Goal: Check status: Check status

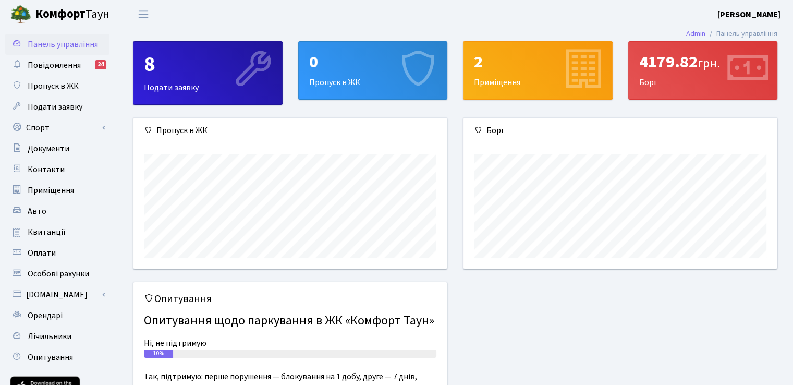
scroll to position [150, 313]
click at [33, 231] on span "Квитанції" at bounding box center [47, 231] width 38 height 11
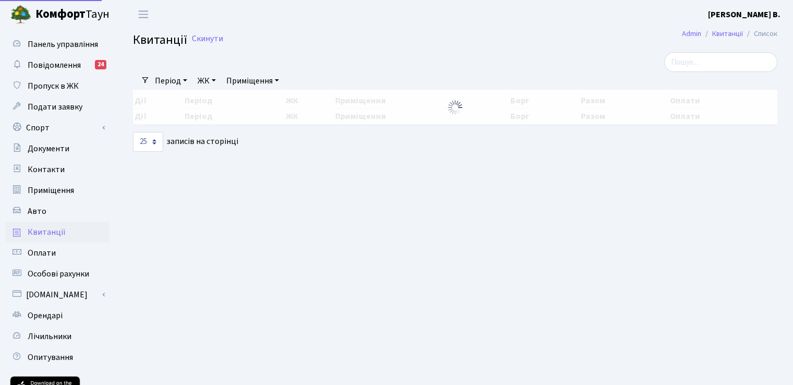
select select "25"
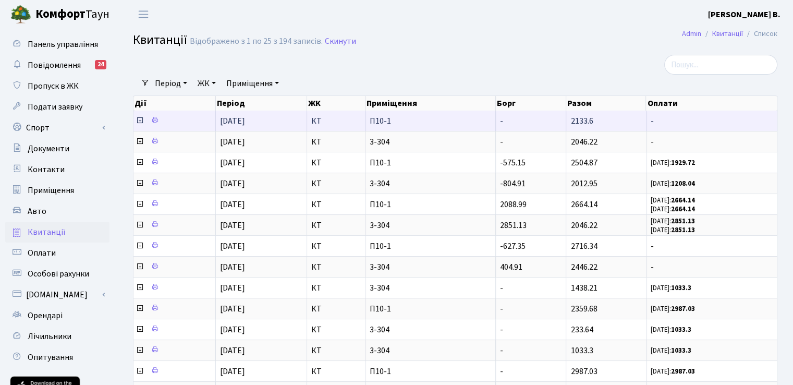
click at [140, 119] on icon at bounding box center [140, 120] width 8 height 8
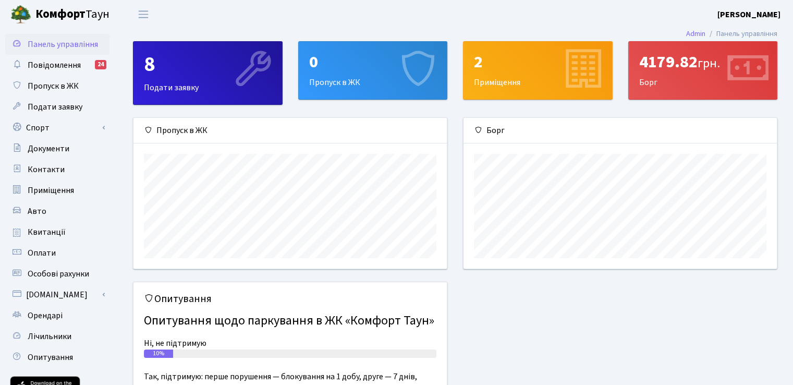
scroll to position [150, 313]
click at [44, 230] on span "Квитанції" at bounding box center [47, 231] width 38 height 11
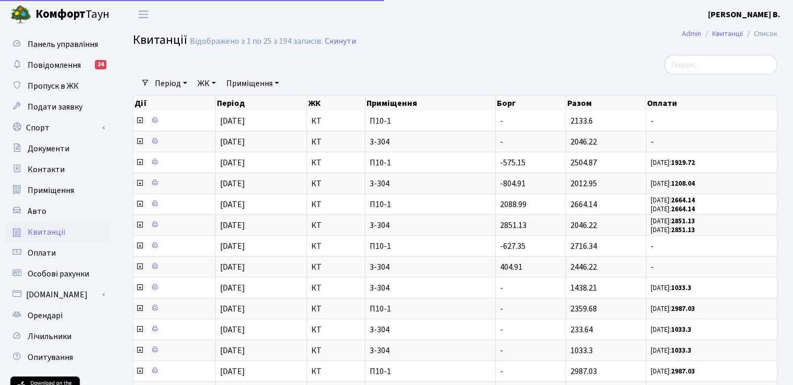
select select "25"
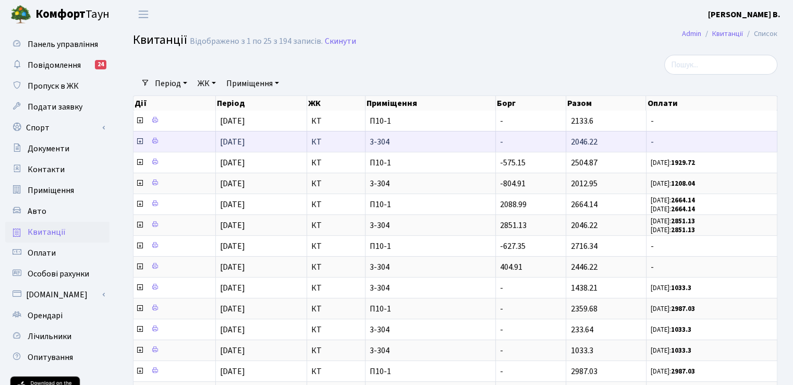
click at [138, 141] on icon at bounding box center [140, 141] width 8 height 8
